Goal: Task Accomplishment & Management: Complete application form

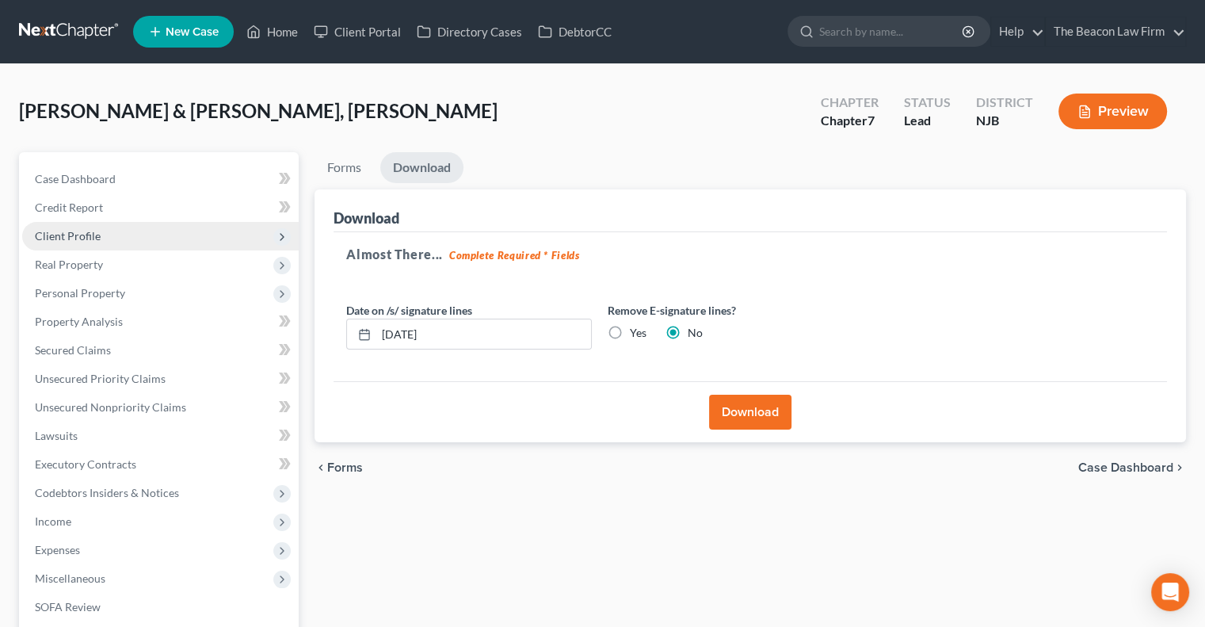
click at [121, 240] on span "Client Profile" at bounding box center [160, 236] width 276 height 29
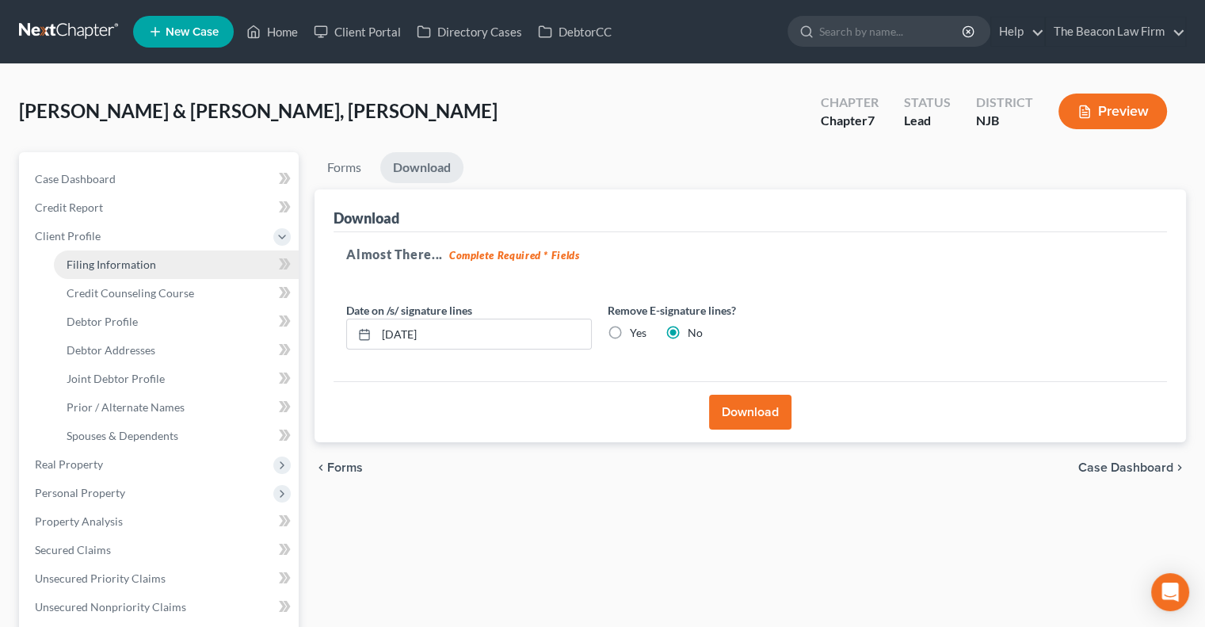
click at [146, 261] on span "Filing Information" at bounding box center [112, 263] width 90 height 13
select select "1"
select select "0"
select select "2"
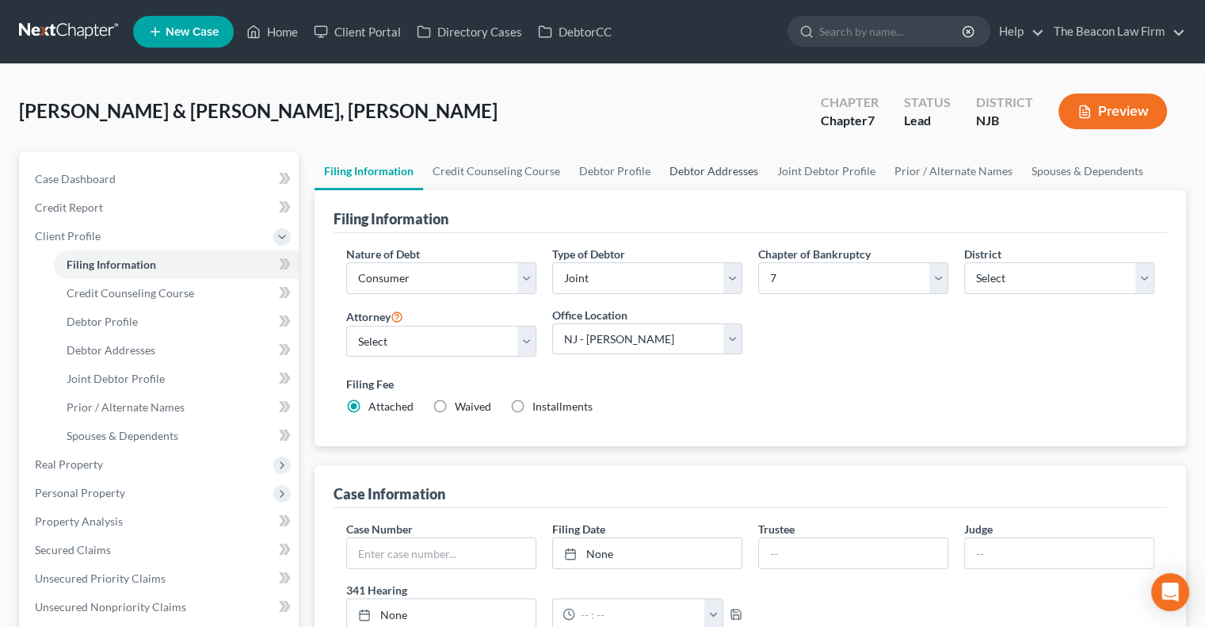
click at [707, 168] on link "Debtor Addresses" at bounding box center [714, 171] width 108 height 38
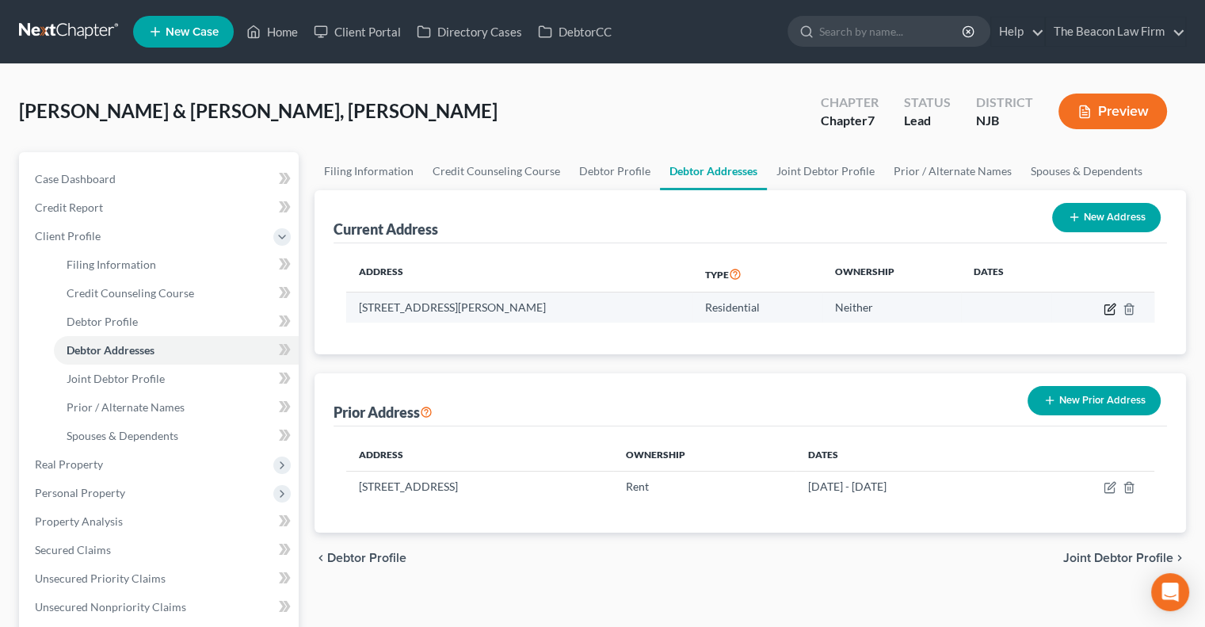
click at [1108, 310] on icon "button" at bounding box center [1109, 309] width 13 height 13
select select "33"
select select "18"
select select "0"
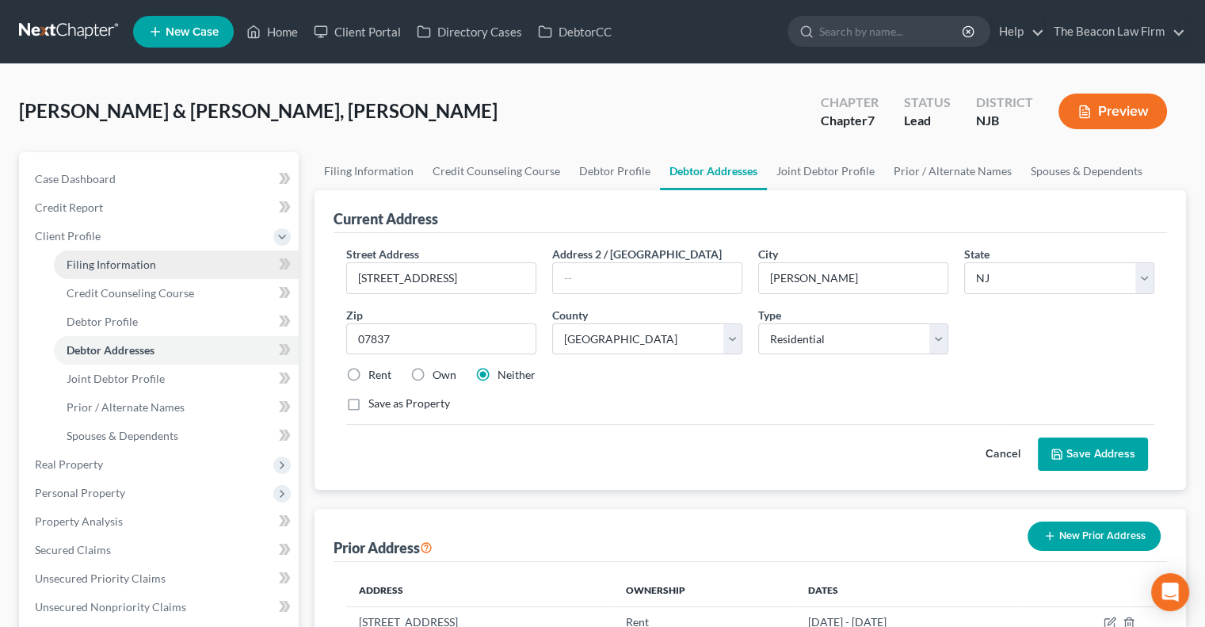
click at [113, 264] on span "Filing Information" at bounding box center [112, 263] width 90 height 13
select select "1"
select select "0"
select select "51"
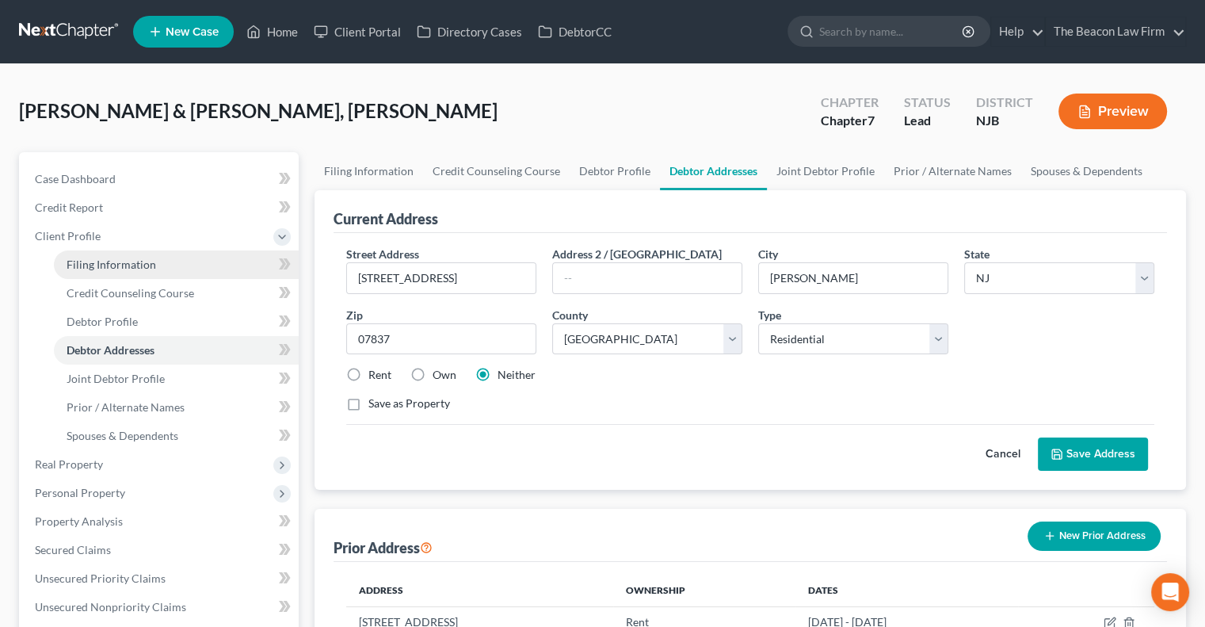
select select "0"
select select "2"
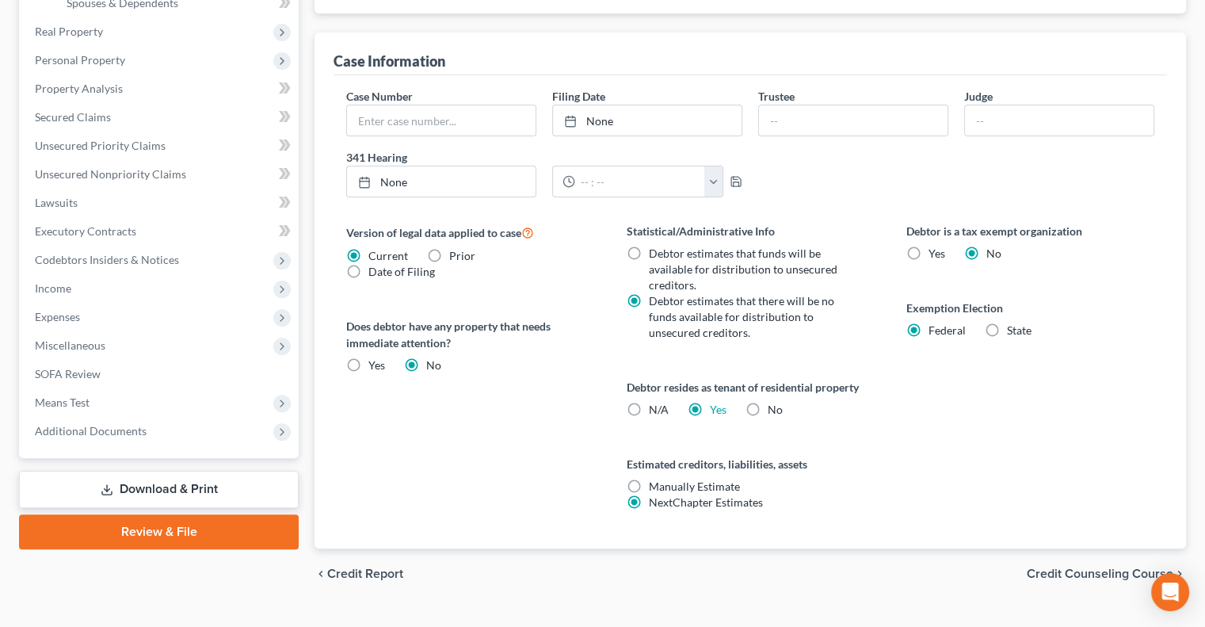
scroll to position [438, 0]
